Goal: Task Accomplishment & Management: Manage account settings

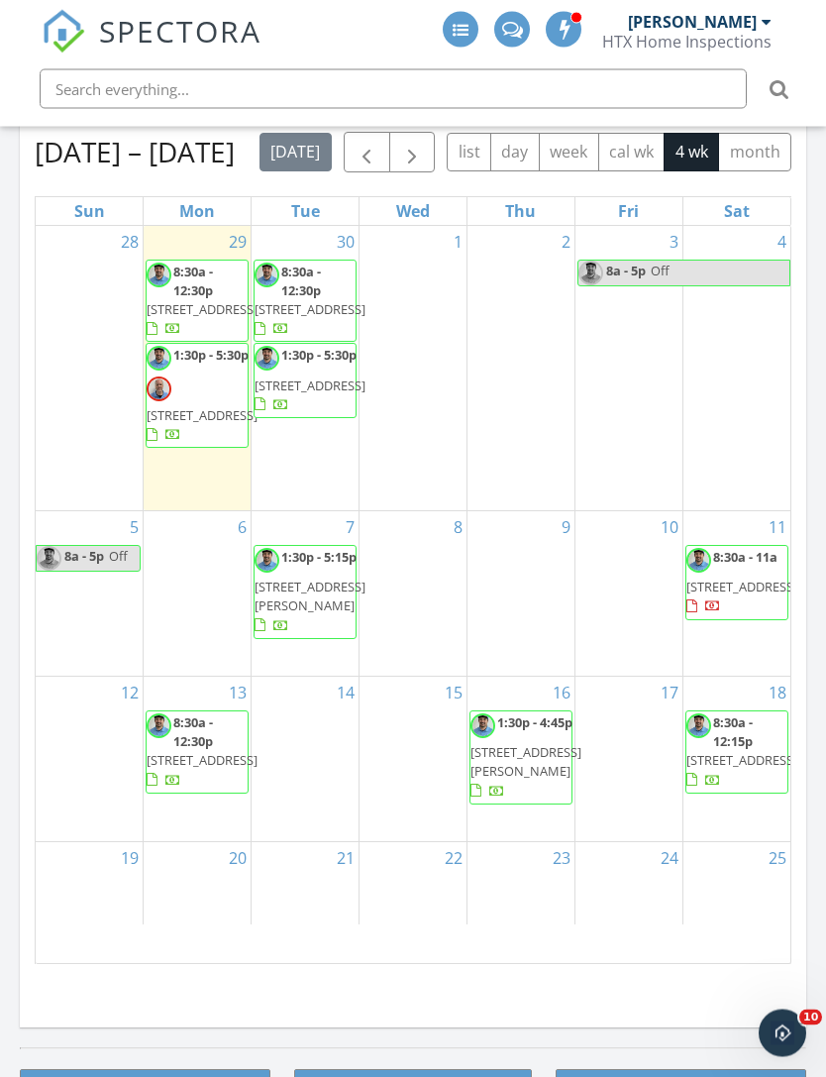
scroll to position [1988, 0]
click at [381, 153] on button "button" at bounding box center [367, 153] width 47 height 41
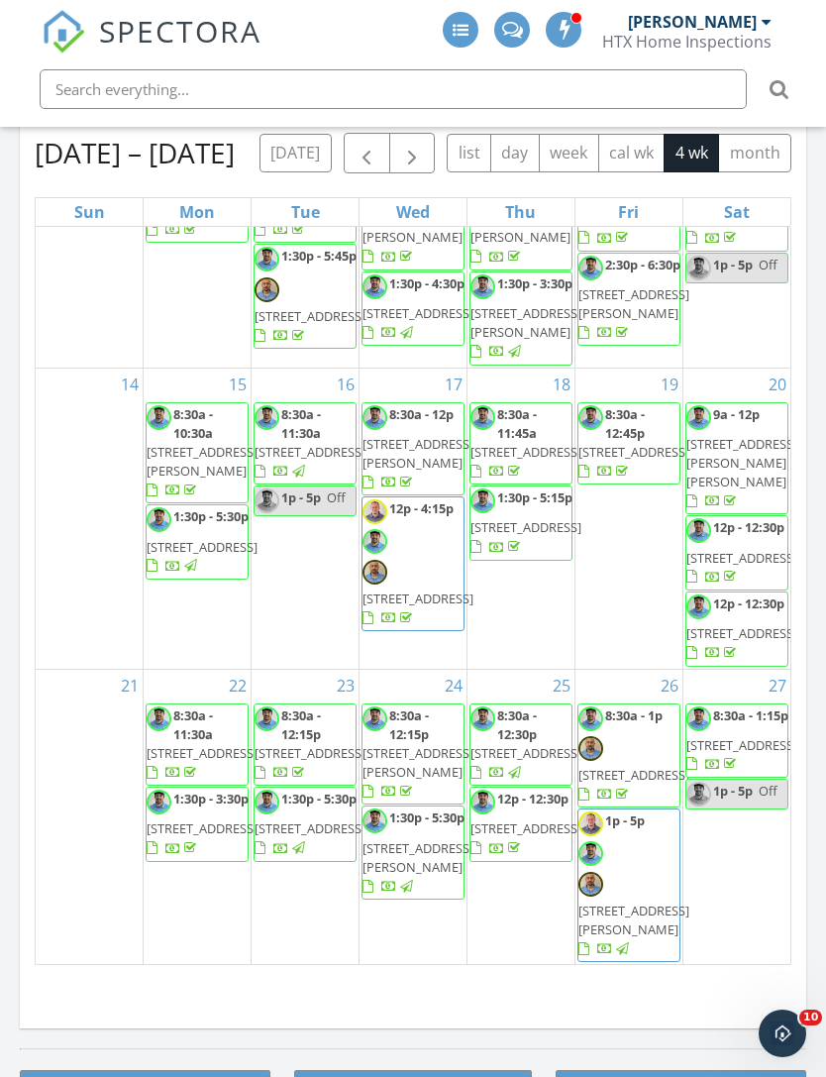
scroll to position [559, 0]
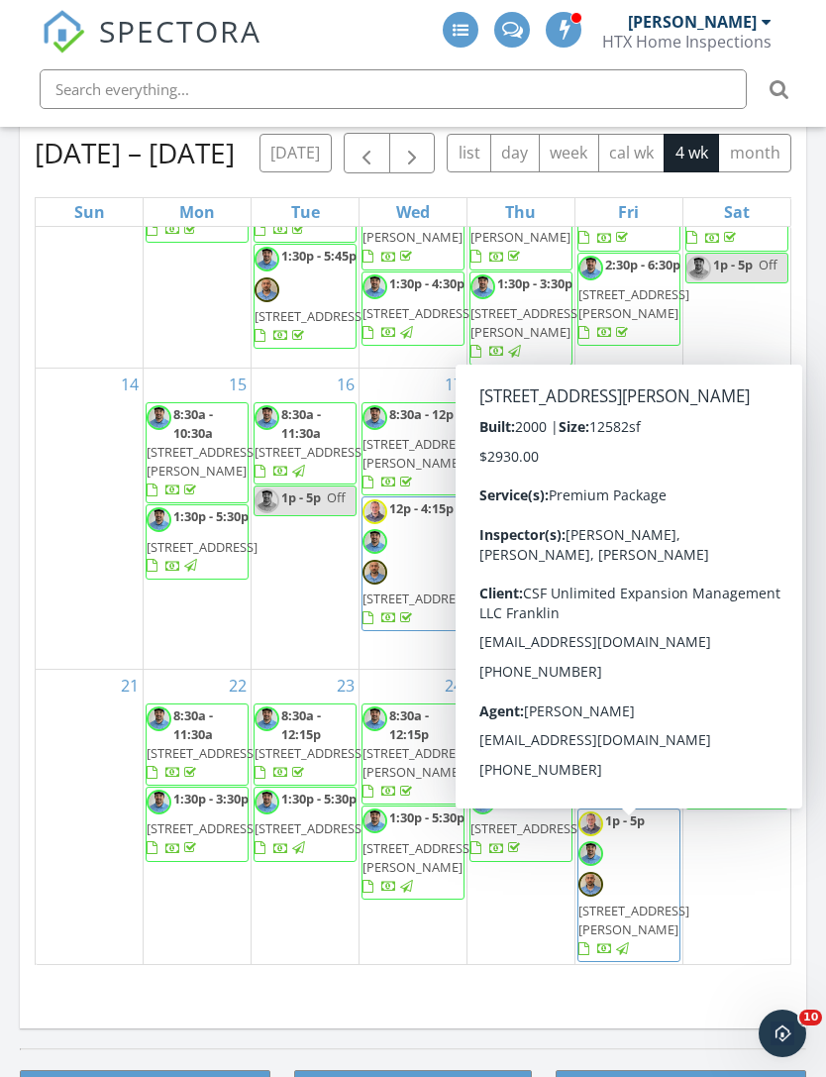
click at [647, 902] on span "1907 Woerner Rd, Houston 77090" at bounding box center [634, 920] width 111 height 37
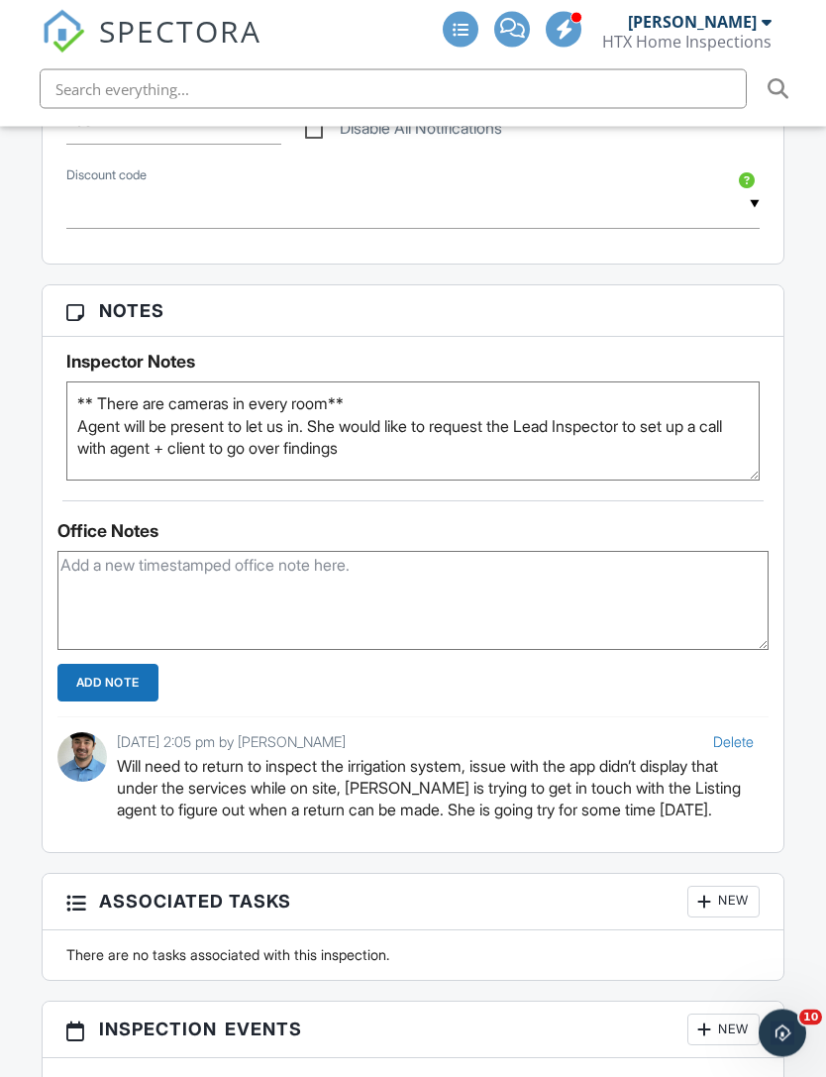
scroll to position [1520, 0]
click at [96, 557] on textarea at bounding box center [413, 600] width 712 height 99
type textarea "Irrigation system inspected, issue resolved"
click at [110, 664] on input "Add Note" at bounding box center [107, 683] width 101 height 38
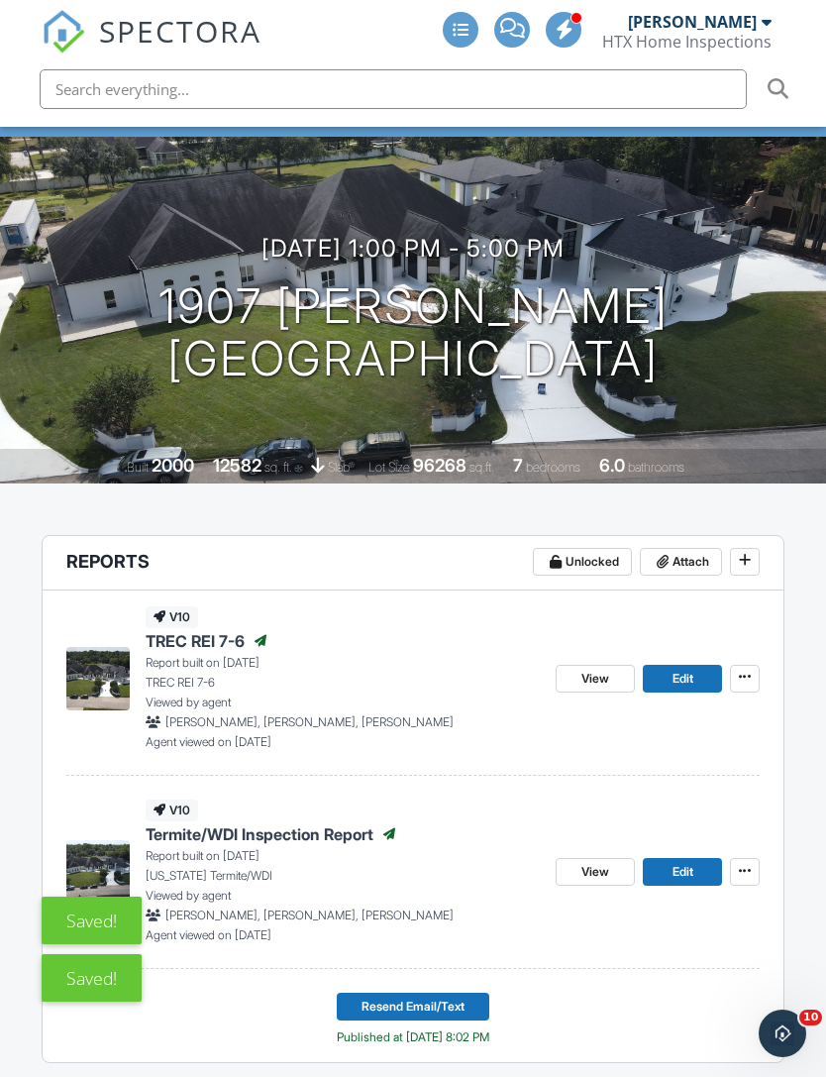
scroll to position [139, 0]
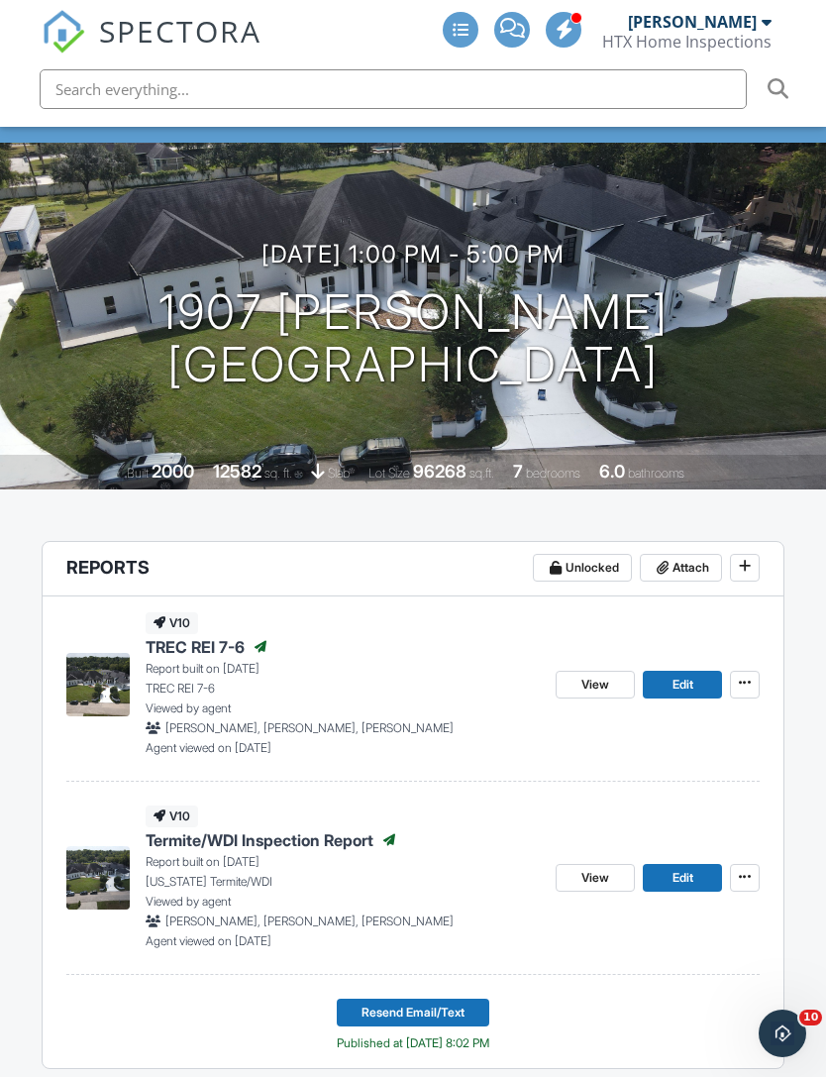
click at [604, 675] on span "View" at bounding box center [596, 685] width 28 height 20
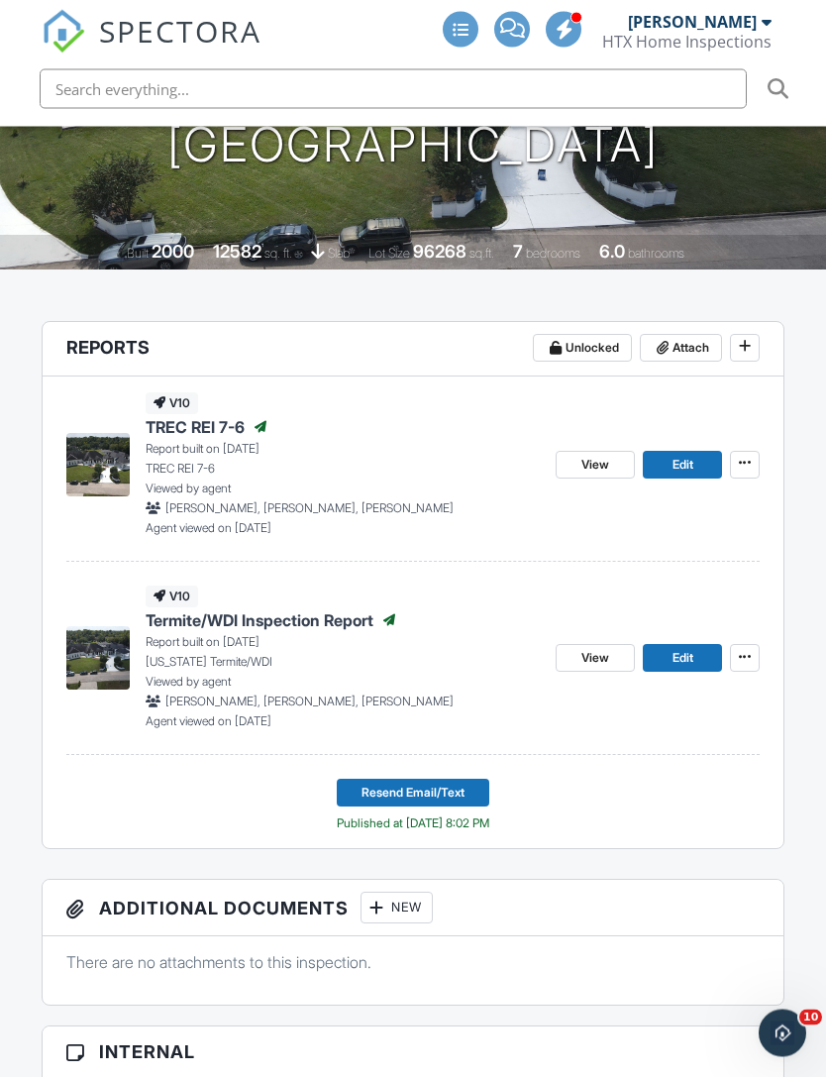
scroll to position [360, 0]
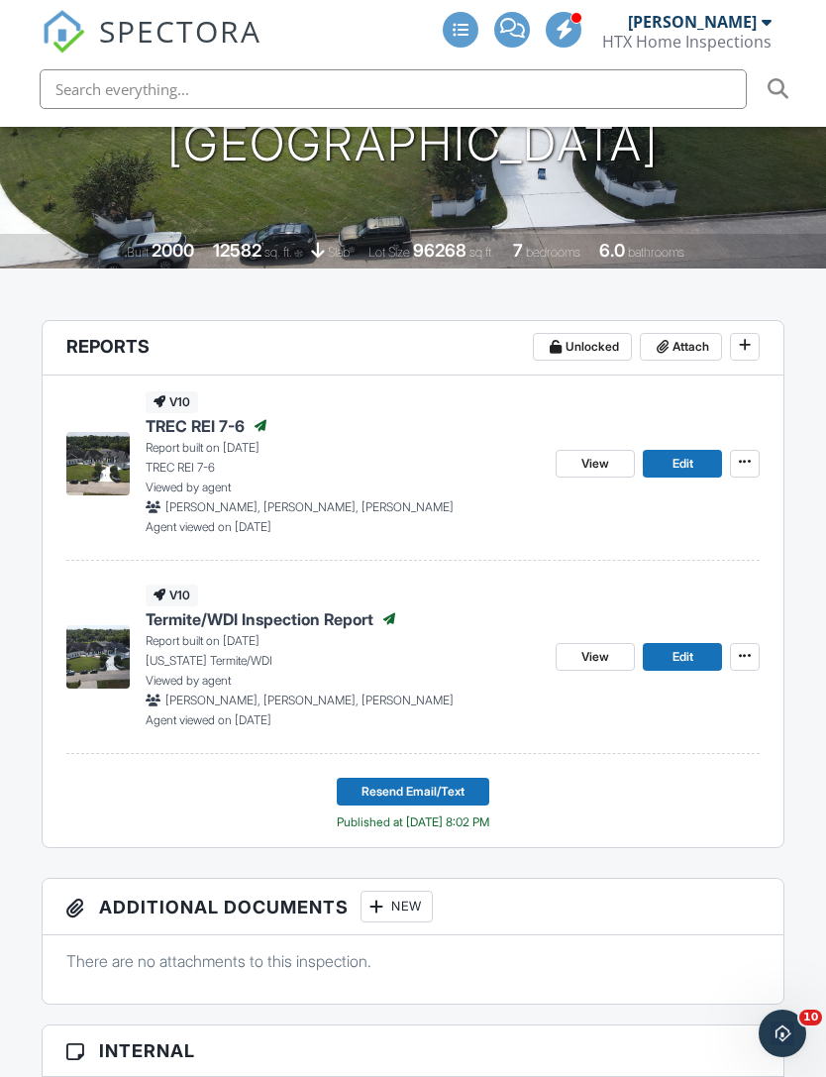
click at [347, 778] on button "Resend Email/Text" at bounding box center [413, 792] width 153 height 28
click at [351, 778] on button "Resend Email/Text" at bounding box center [413, 792] width 153 height 28
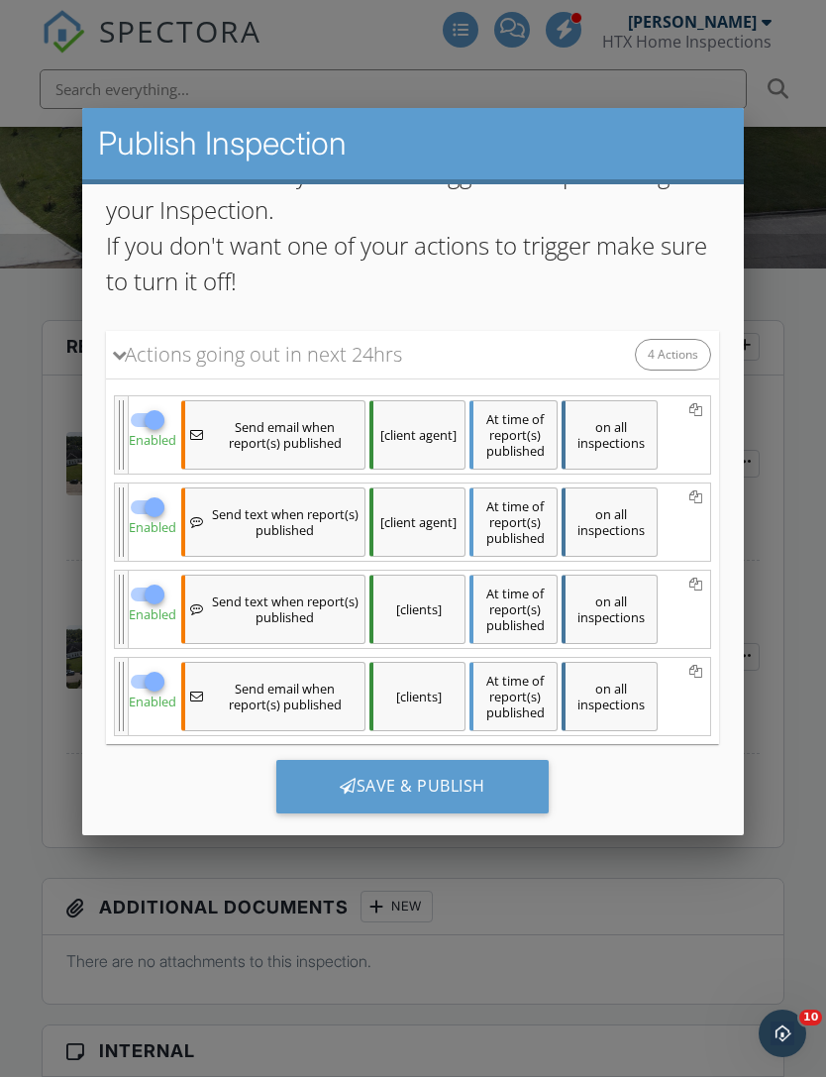
scroll to position [219, 0]
click at [310, 787] on div "Save & Publish" at bounding box center [412, 786] width 272 height 53
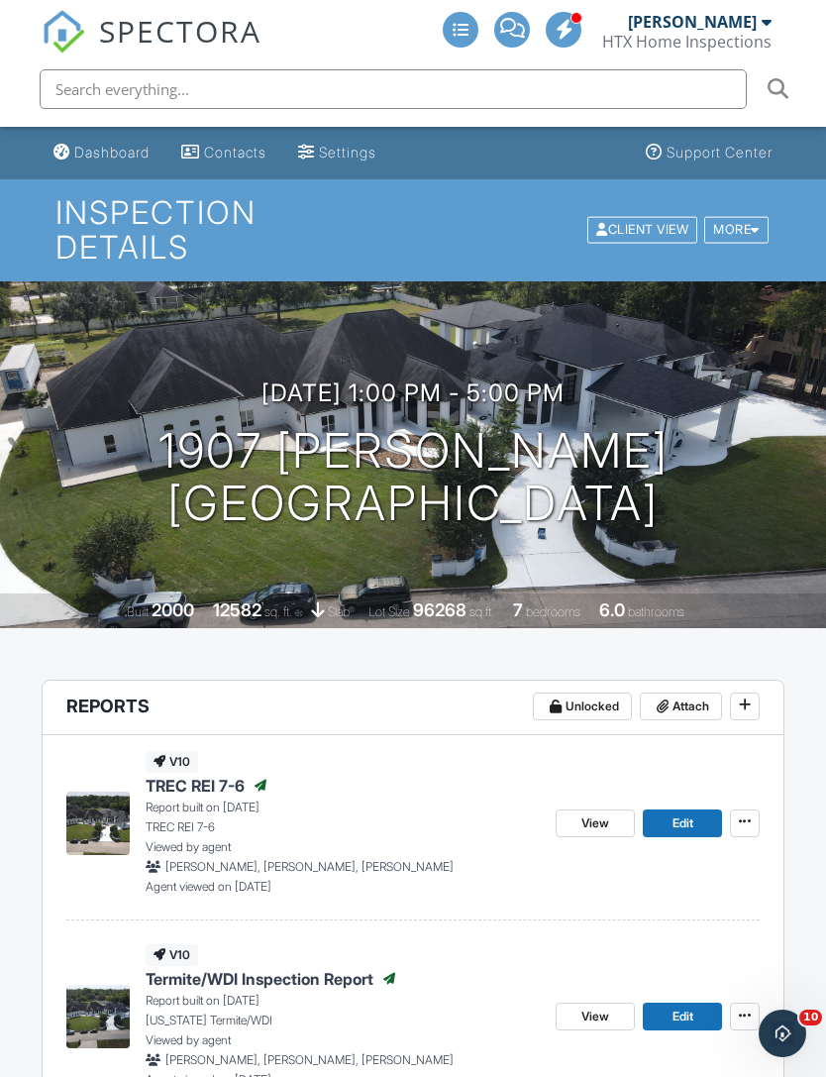
click at [80, 148] on div "Dashboard" at bounding box center [111, 152] width 75 height 17
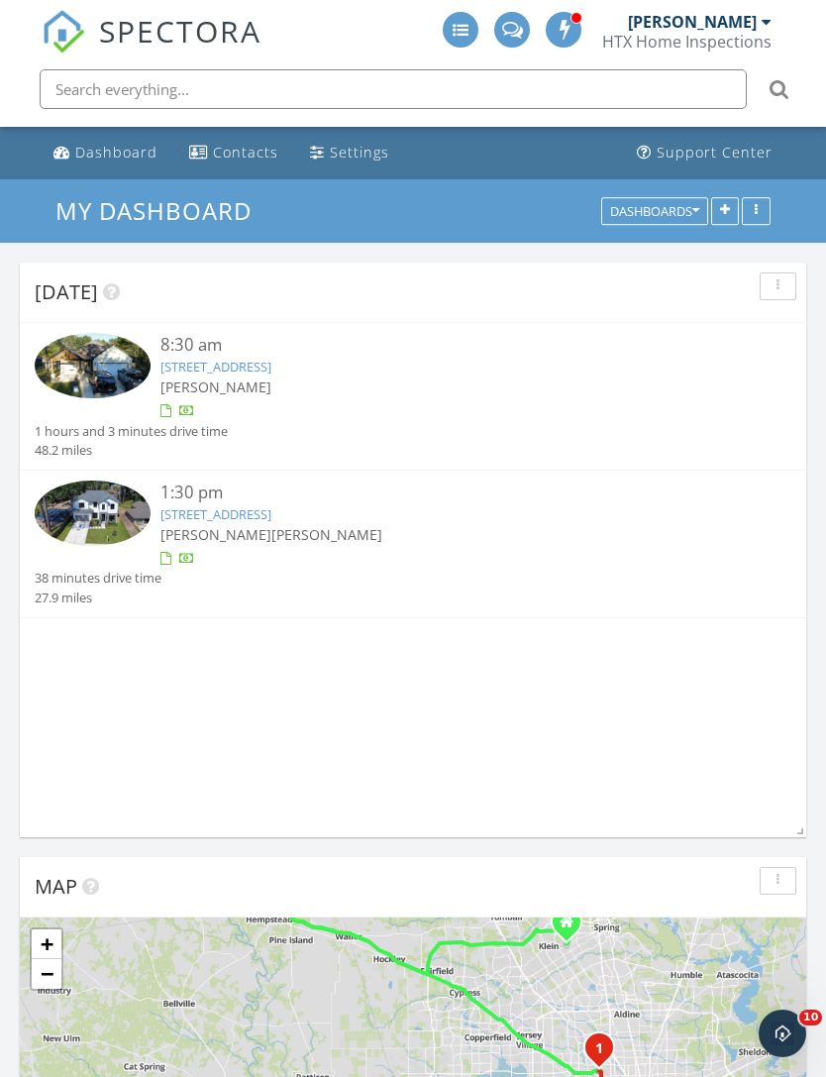
click at [160, 362] on link "24530 Kildare Rd, Hempstead, TX 77445" at bounding box center [215, 367] width 111 height 18
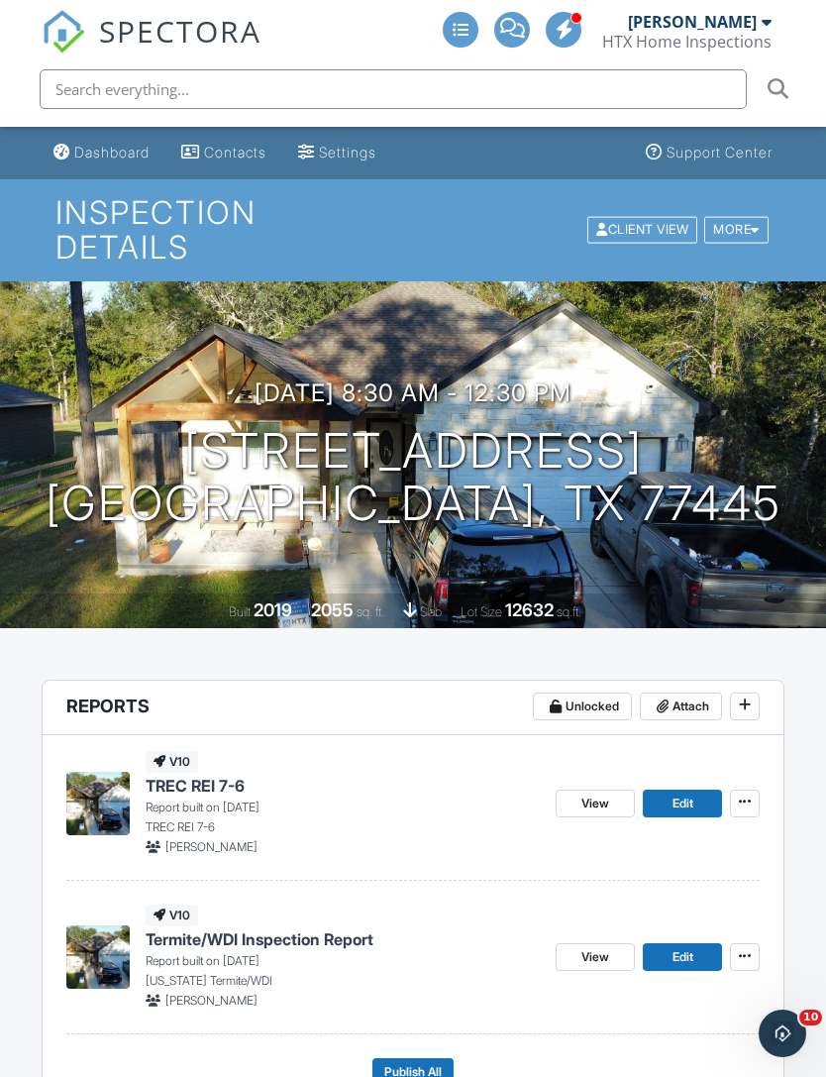
click at [612, 943] on link "View" at bounding box center [595, 957] width 79 height 28
click at [611, 943] on link "View" at bounding box center [595, 957] width 79 height 28
click at [606, 947] on span "View" at bounding box center [596, 957] width 28 height 20
click at [605, 947] on span "View" at bounding box center [596, 957] width 28 height 20
click at [606, 794] on span "View" at bounding box center [596, 804] width 28 height 20
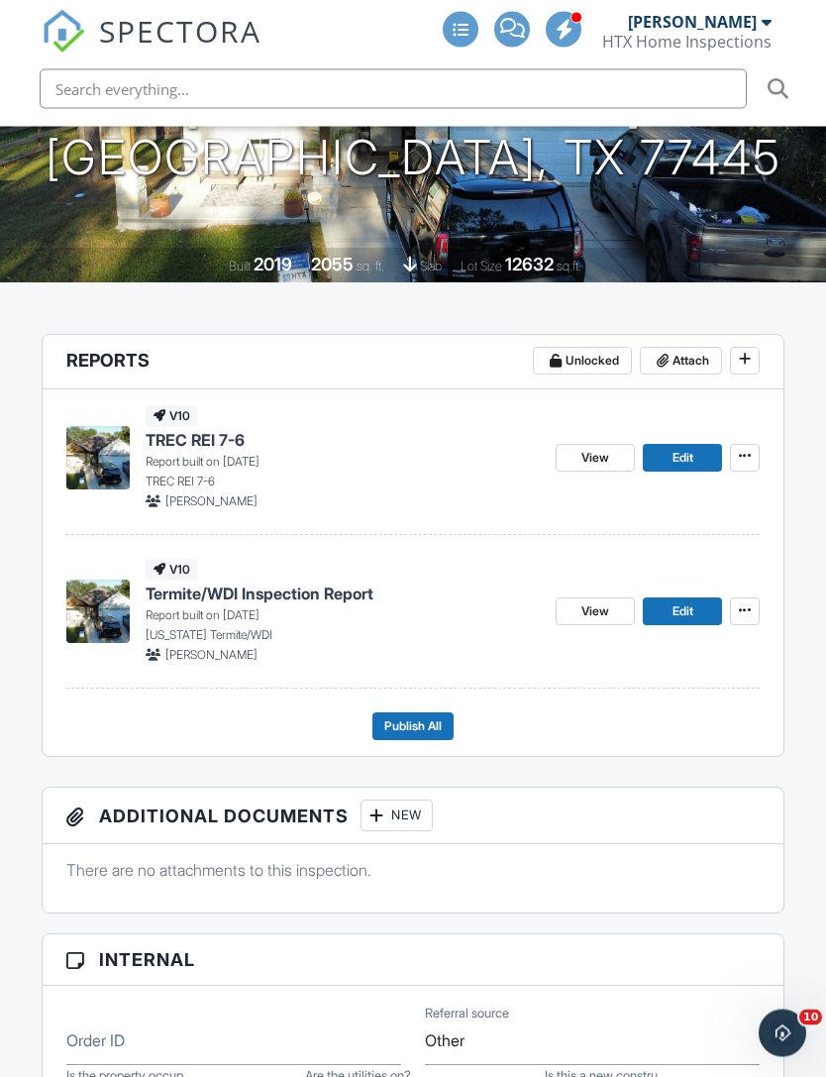
scroll to position [365, 0]
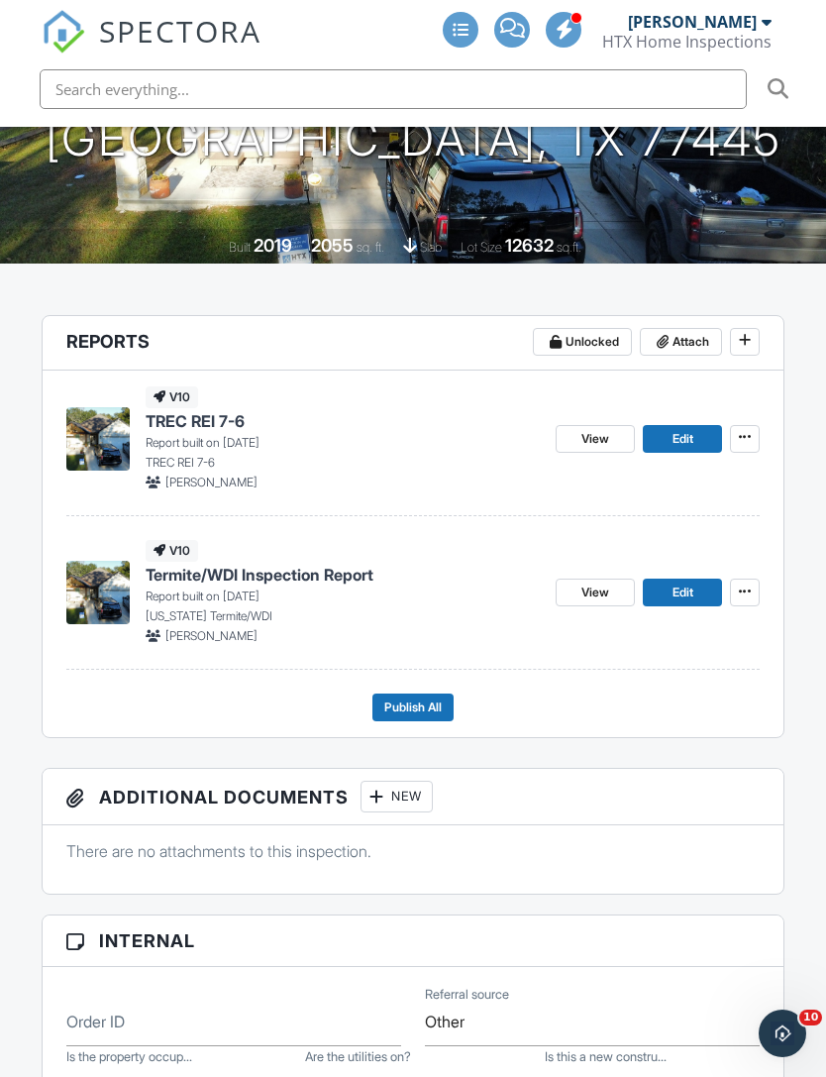
click at [391, 694] on button "Publish All" at bounding box center [413, 708] width 81 height 28
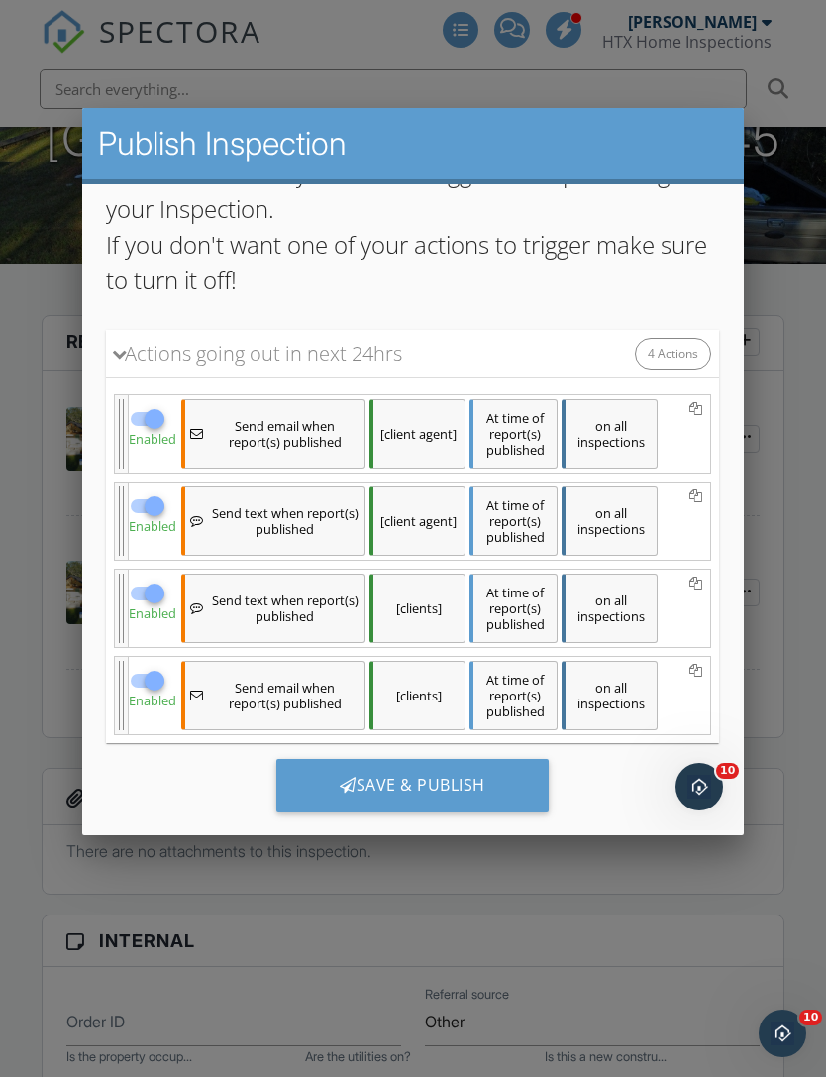
scroll to position [219, 0]
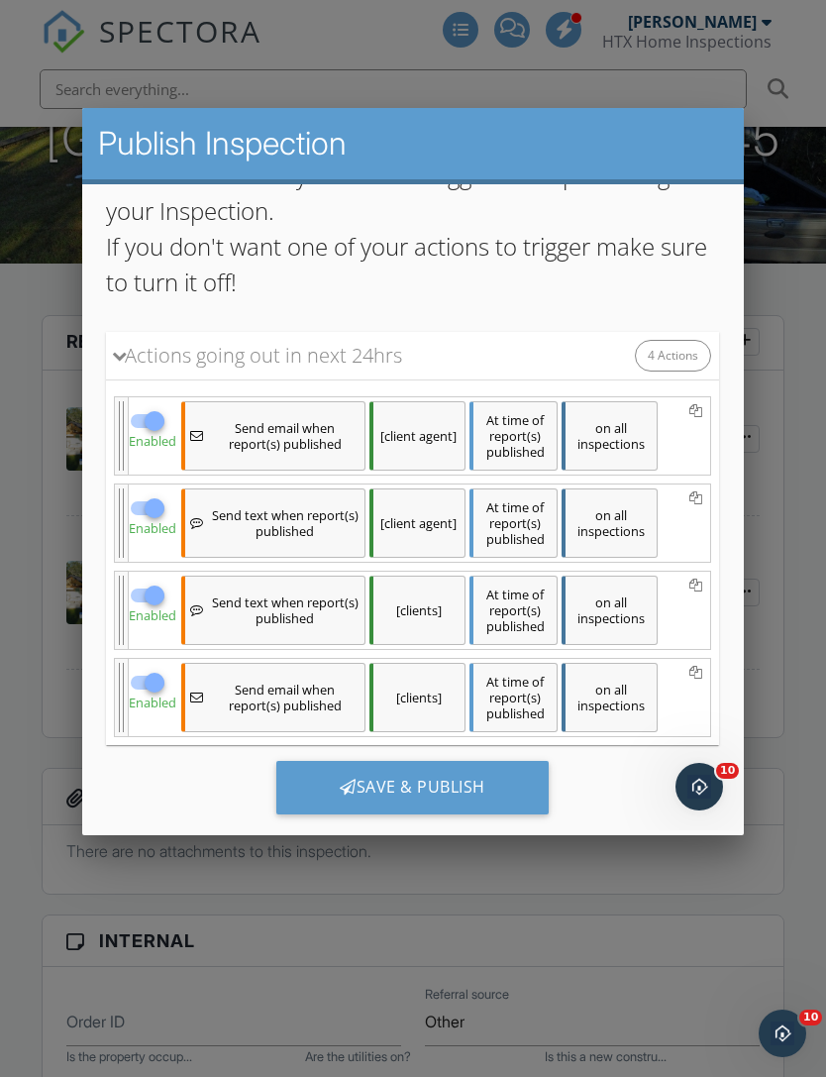
click at [351, 809] on div "Save & Publish" at bounding box center [412, 786] width 272 height 53
